Goal: Navigation & Orientation: Find specific page/section

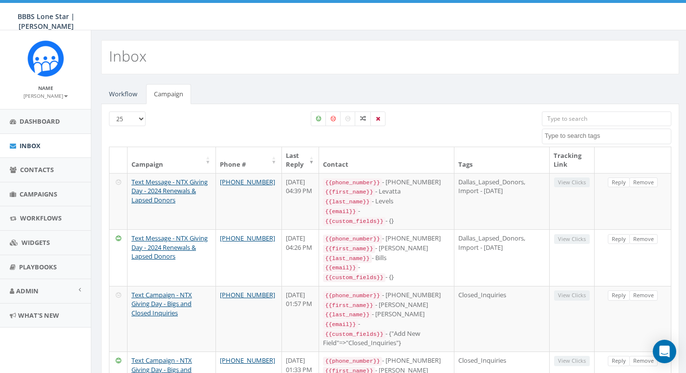
select select
click at [43, 194] on span "Campaigns" at bounding box center [39, 194] width 38 height 9
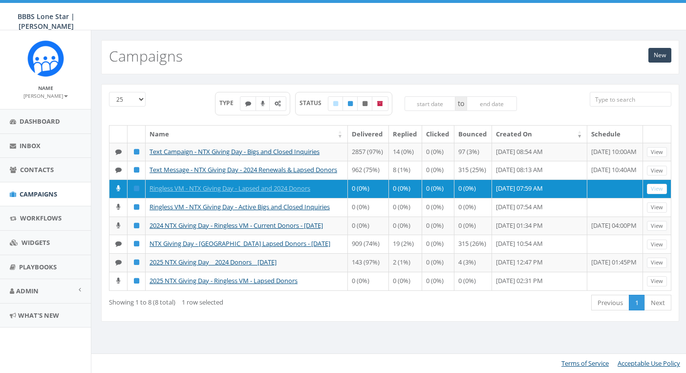
click at [45, 118] on span "Dashboard" at bounding box center [40, 121] width 41 height 9
